Goal: Obtain resource: Download file/media

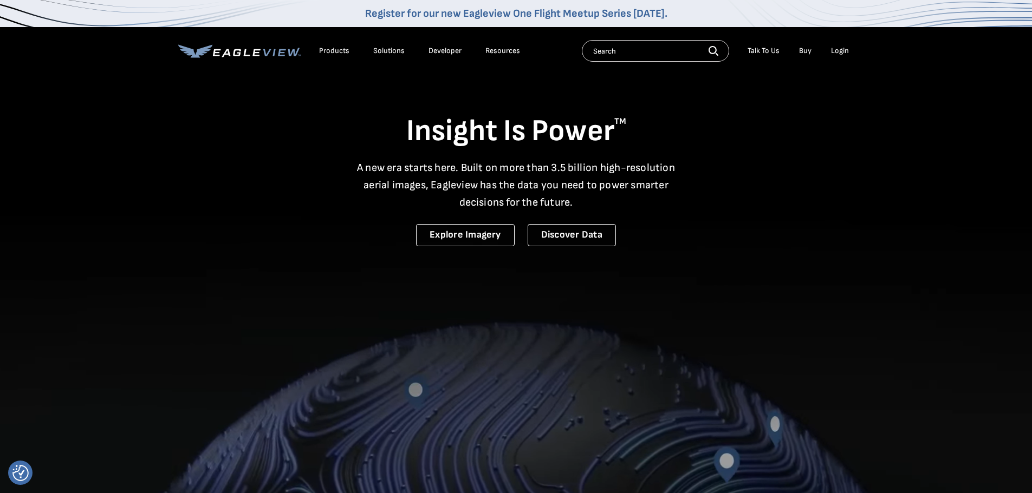
click at [834, 52] on div "Login" at bounding box center [840, 51] width 18 height 10
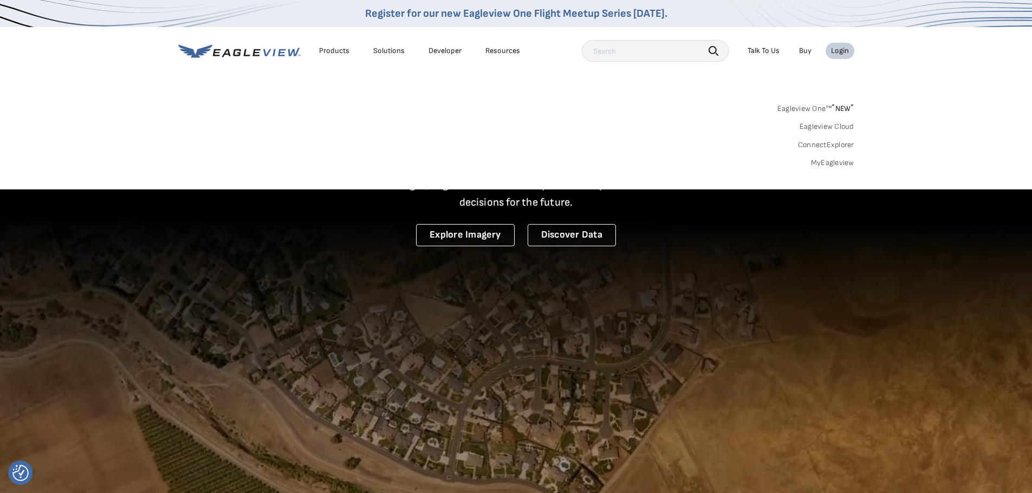
click at [834, 164] on link "MyEagleview" at bounding box center [832, 163] width 43 height 10
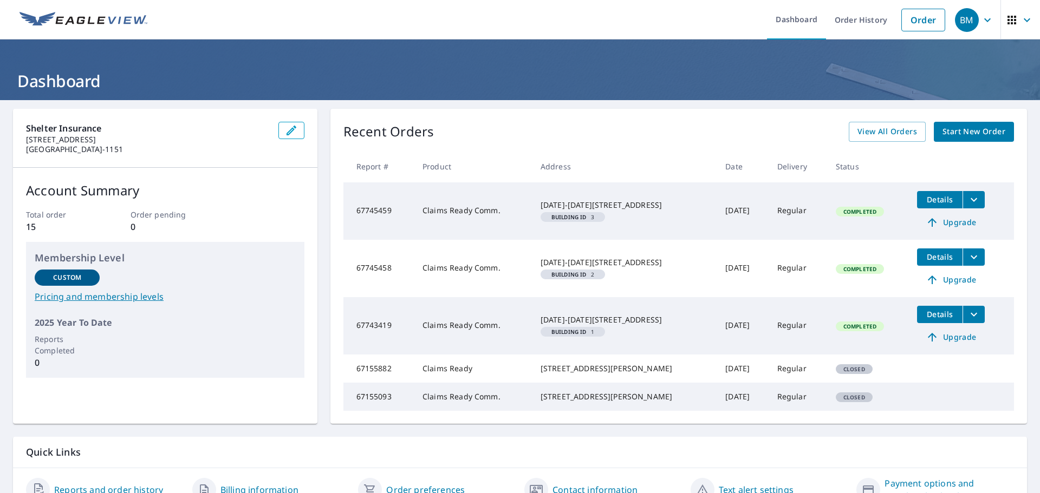
click at [967, 319] on icon "filesDropdownBtn-67743419" at bounding box center [973, 314] width 13 height 13
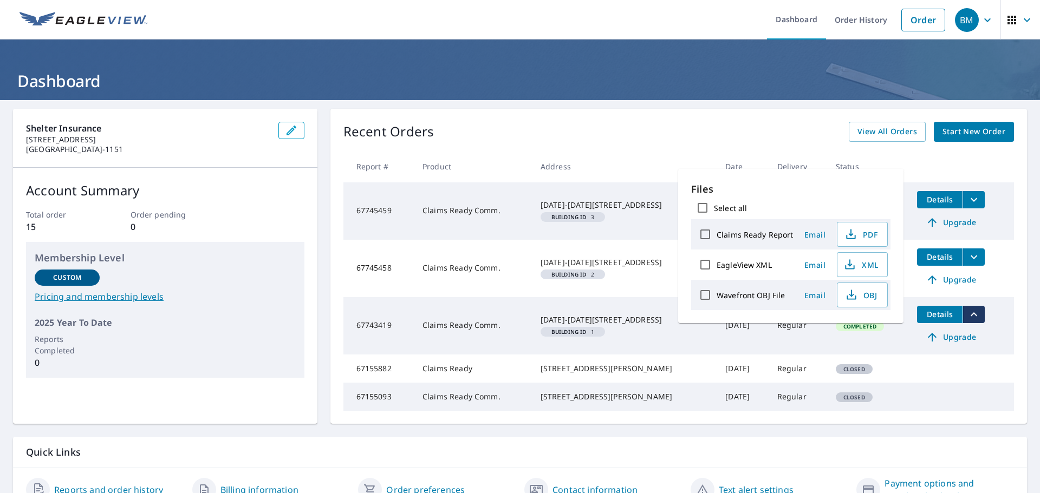
click at [611, 118] on div "Recent Orders View All Orders Start New Order Report # Product Address Date Del…" at bounding box center [678, 266] width 696 height 315
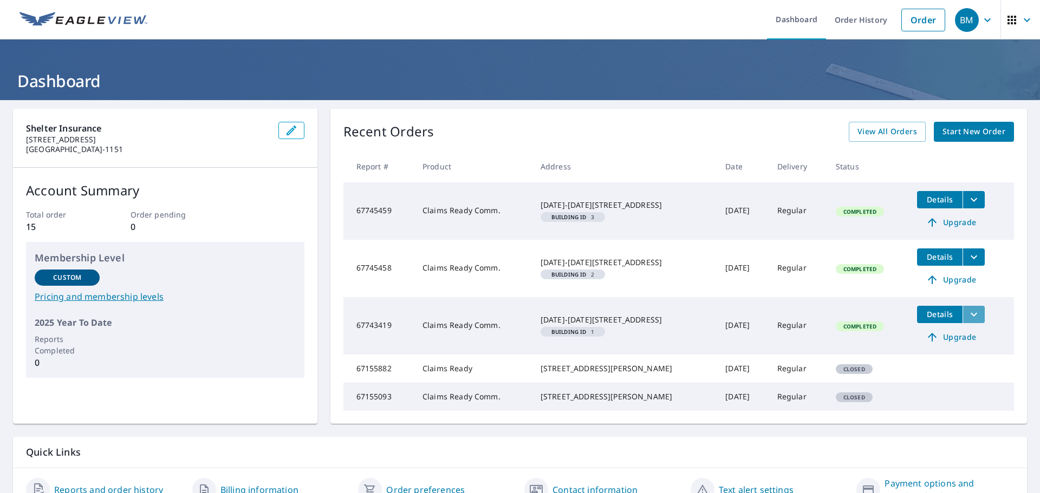
click at [967, 318] on icon "filesDropdownBtn-67743419" at bounding box center [973, 314] width 13 height 13
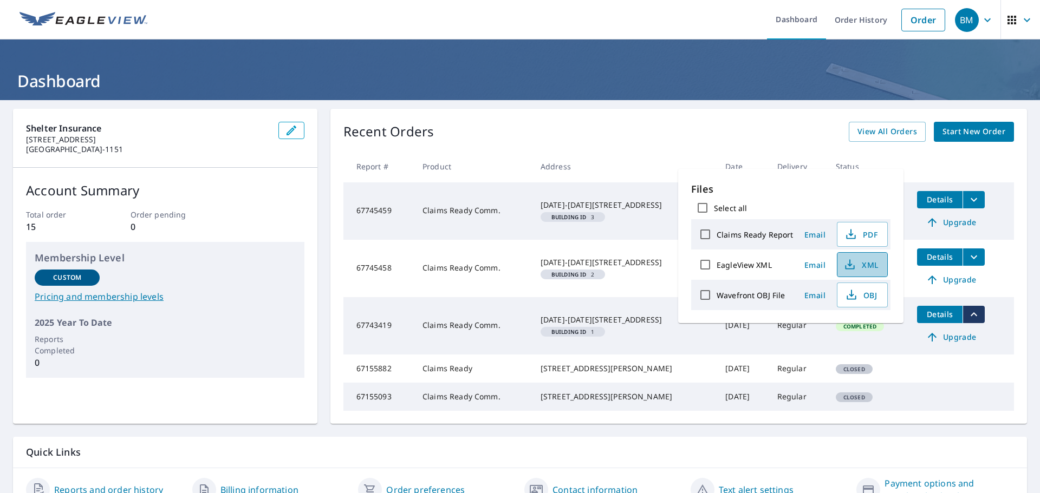
click at [847, 264] on icon "button" at bounding box center [849, 262] width 5 height 7
click at [967, 253] on icon "filesDropdownBtn-67745458" at bounding box center [973, 257] width 13 height 13
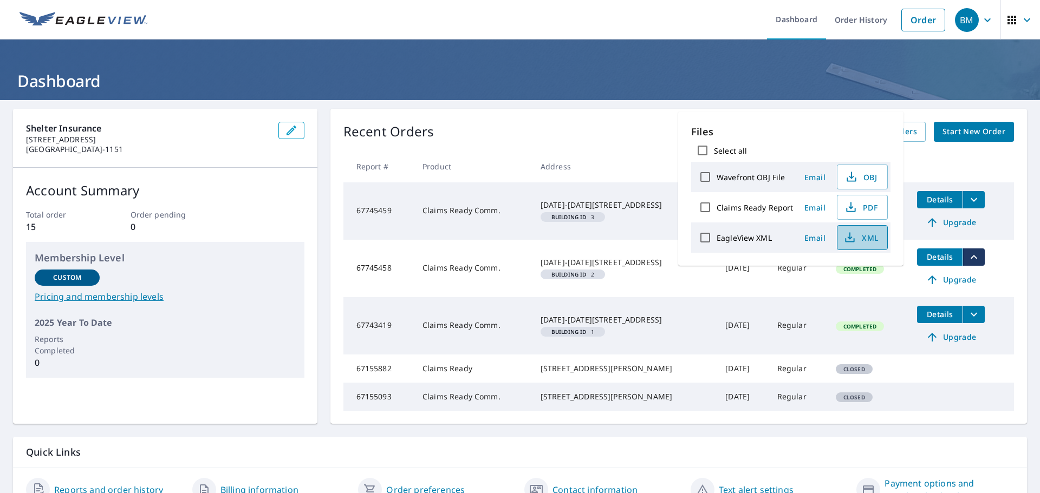
click at [854, 240] on icon "button" at bounding box center [849, 237] width 13 height 13
click at [971, 204] on button "filesDropdownBtn-67745459" at bounding box center [973, 199] width 22 height 17
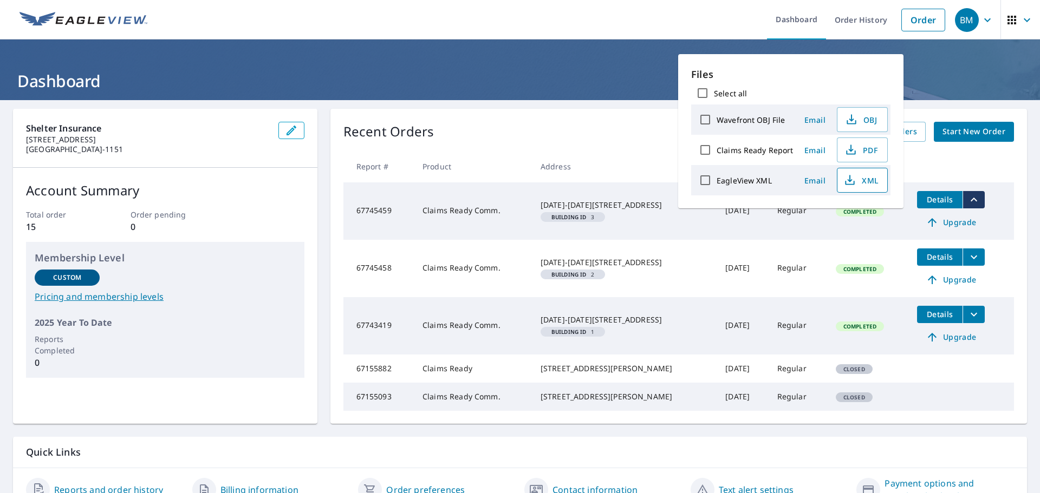
click at [857, 182] on span "XML" at bounding box center [861, 180] width 35 height 13
drag, startPoint x: 634, startPoint y: 12, endPoint x: 559, endPoint y: 11, distance: 75.3
click at [634, 12] on ul "Dashboard Order History Order" at bounding box center [552, 20] width 797 height 40
